Goal: Information Seeking & Learning: Find specific fact

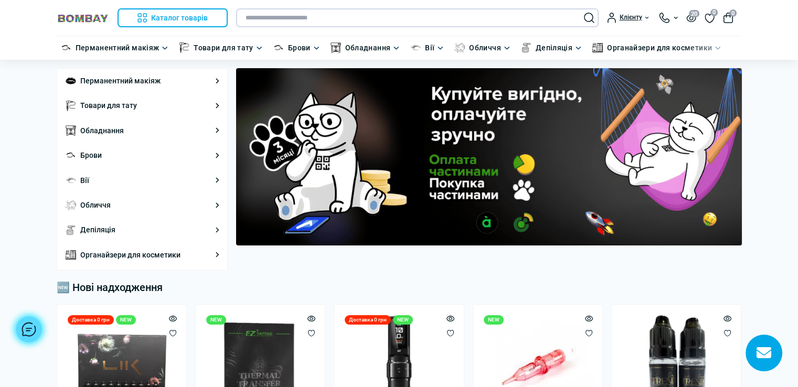
click at [310, 17] on input "text" at bounding box center [417, 17] width 363 height 19
paste input "**********"
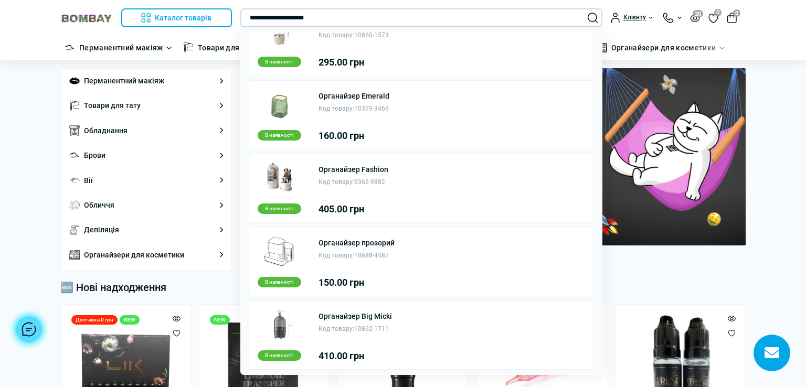
scroll to position [326, 0]
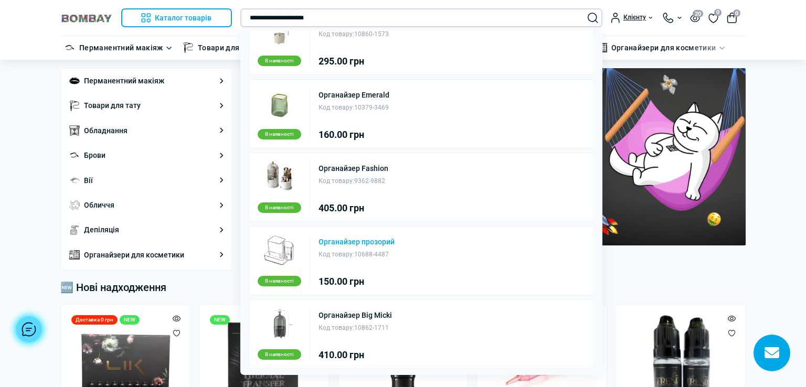
type input "**********"
click at [365, 238] on link "Органайзер прозорий" at bounding box center [357, 241] width 76 height 7
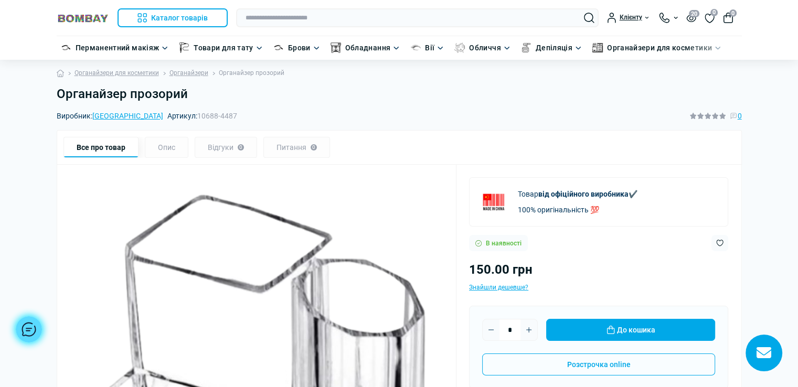
drag, startPoint x: 149, startPoint y: 116, endPoint x: 192, endPoint y: 112, distance: 42.7
click at [192, 112] on div "Виробник: China Артикул: 10688-4487 0" at bounding box center [399, 116] width 685 height 12
copy span "10688-4487"
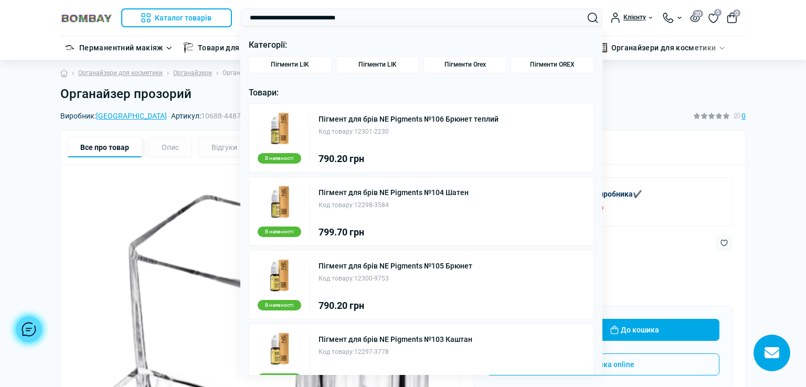
type input "**********"
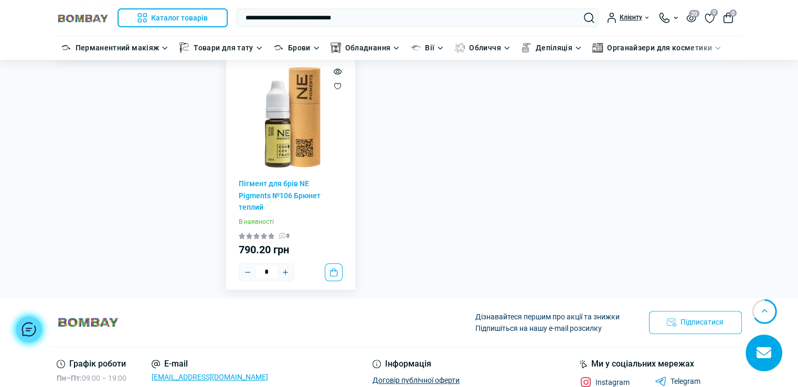
click at [299, 133] on img at bounding box center [291, 118] width 104 height 104
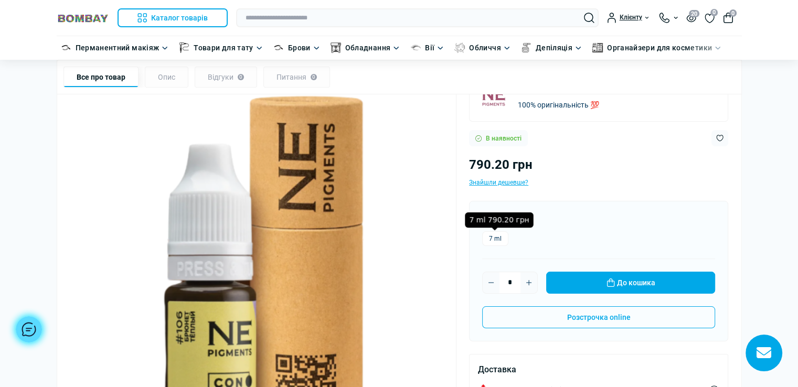
click at [494, 235] on label "7 ml" at bounding box center [495, 238] width 26 height 15
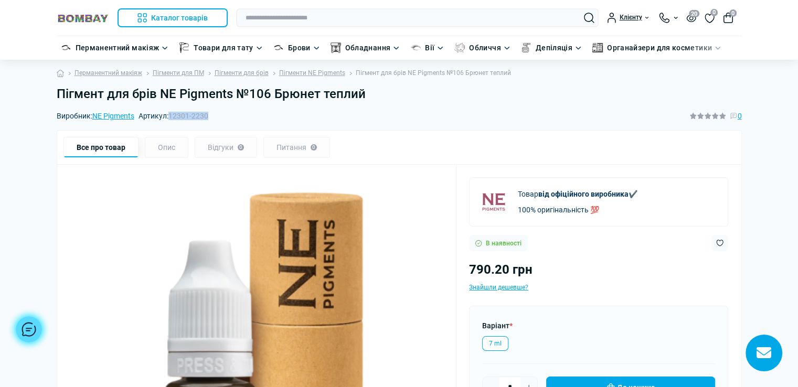
drag, startPoint x: 170, startPoint y: 115, endPoint x: 216, endPoint y: 118, distance: 46.2
click at [216, 118] on div "Виробник: NE Pigments Артикул: 12301-2230 0" at bounding box center [399, 116] width 685 height 12
copy span "12301-2230"
click at [367, 91] on h1 "Пігмент для брів NE Pigments №106 Брюнет теплий" at bounding box center [399, 94] width 685 height 15
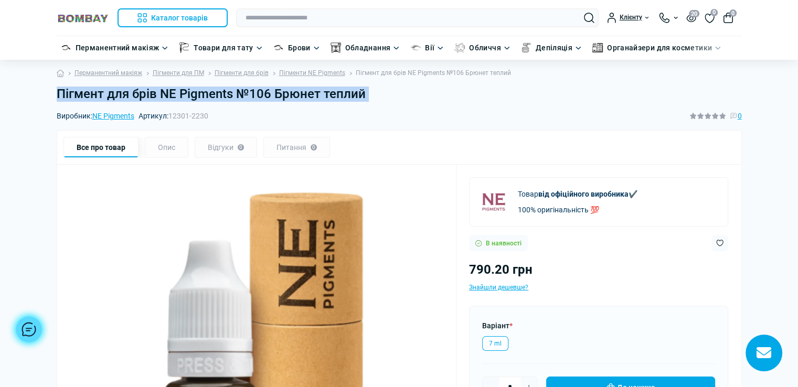
click at [367, 91] on h1 "Пігмент для брів NE Pigments №106 Брюнет теплий" at bounding box center [399, 94] width 685 height 15
copy main "Пігмент для брів NE Pigments №106 Брюнет теплий"
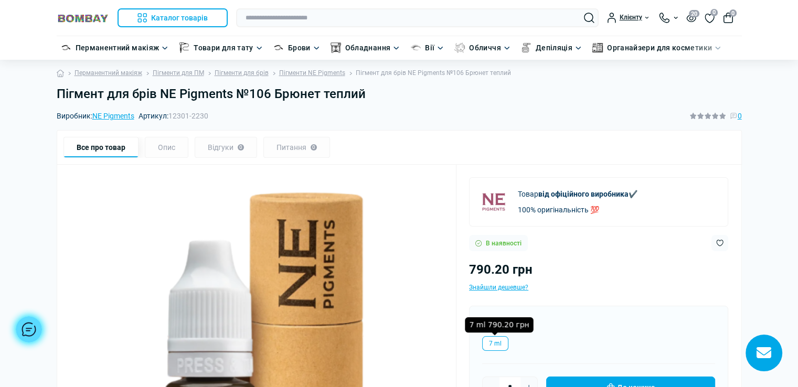
click at [500, 344] on label "7 ml" at bounding box center [495, 343] width 26 height 15
